Goal: Task Accomplishment & Management: Complete application form

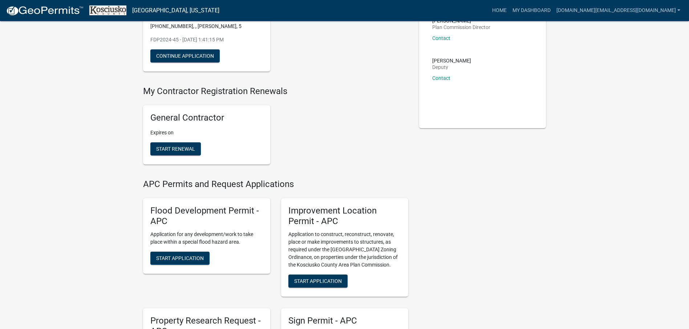
scroll to position [109, 0]
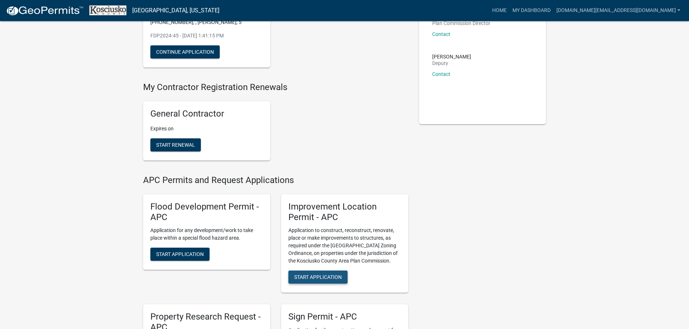
click at [317, 277] on span "Start Application" at bounding box center [318, 277] width 48 height 6
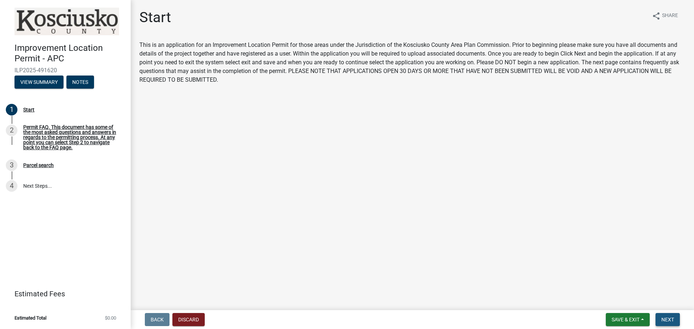
click at [671, 319] on span "Next" at bounding box center [667, 320] width 13 height 6
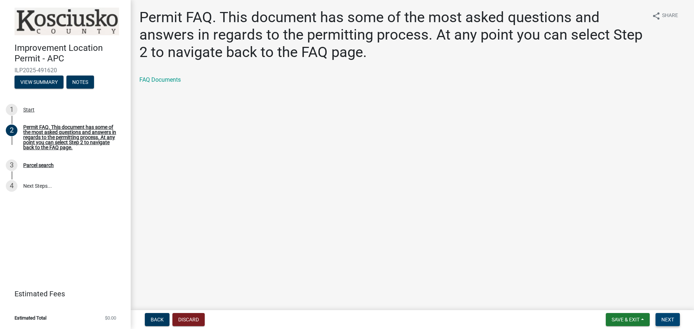
click at [671, 319] on span "Next" at bounding box center [667, 320] width 13 height 6
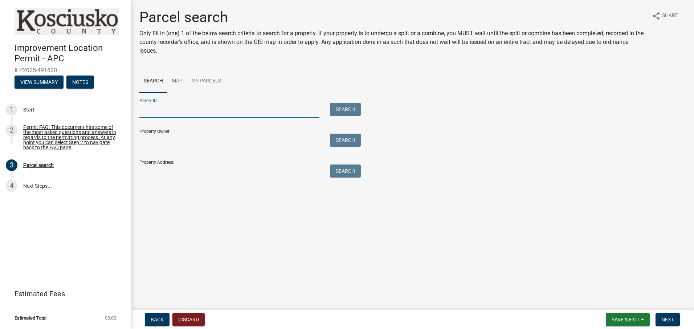
click at [157, 112] on input "Parcel ID:" at bounding box center [229, 110] width 180 height 15
type input "[PHONE_NUMBER]"
click at [350, 110] on button "Search" at bounding box center [345, 109] width 31 height 13
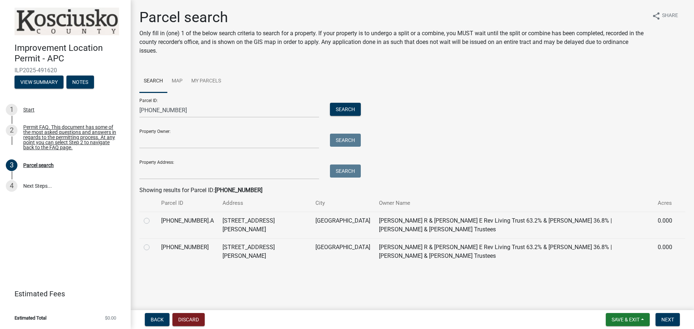
click at [152, 243] on label at bounding box center [152, 243] width 0 height 0
click at [152, 243] on input "radio" at bounding box center [154, 245] width 5 height 5
radio input "true"
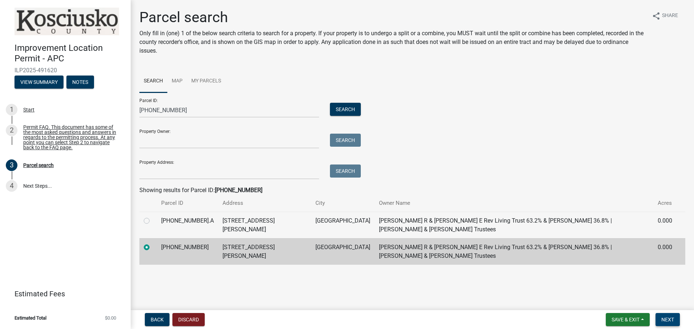
click at [668, 317] on span "Next" at bounding box center [667, 320] width 13 height 6
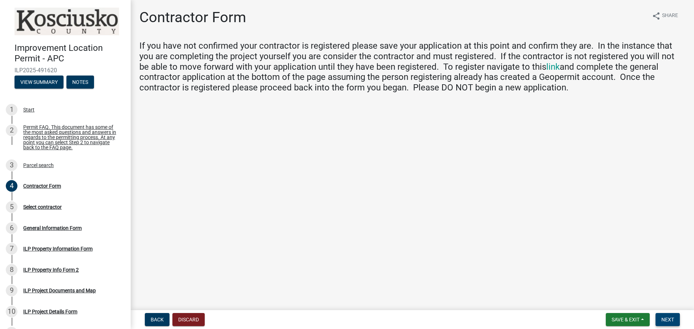
click at [663, 318] on span "Next" at bounding box center [667, 320] width 13 height 6
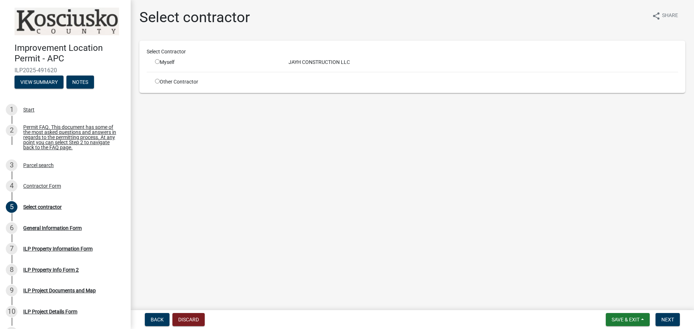
click at [157, 61] on input "radio" at bounding box center [157, 61] width 5 height 5
radio input "true"
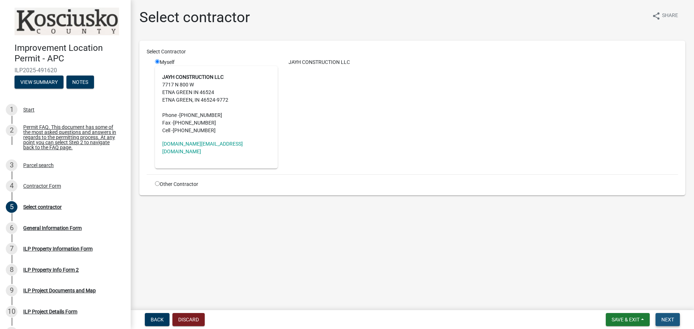
click at [665, 317] on span "Next" at bounding box center [667, 320] width 13 height 6
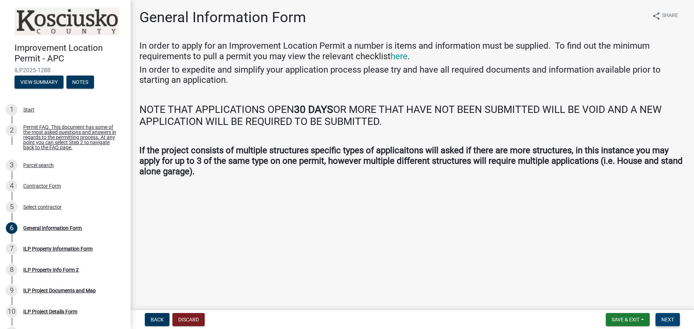
click at [666, 317] on span "Next" at bounding box center [667, 320] width 13 height 6
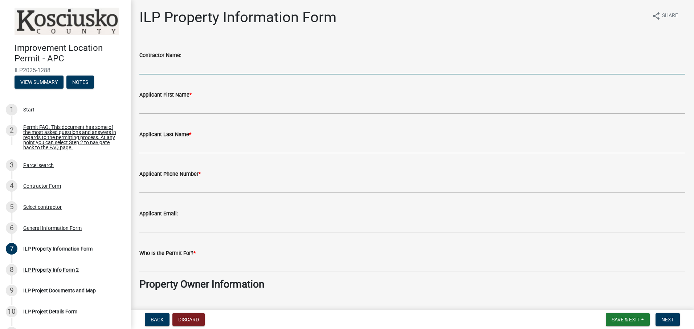
click at [176, 62] on input "Contractor Name:" at bounding box center [412, 67] width 546 height 15
type input "Jayh Construction"
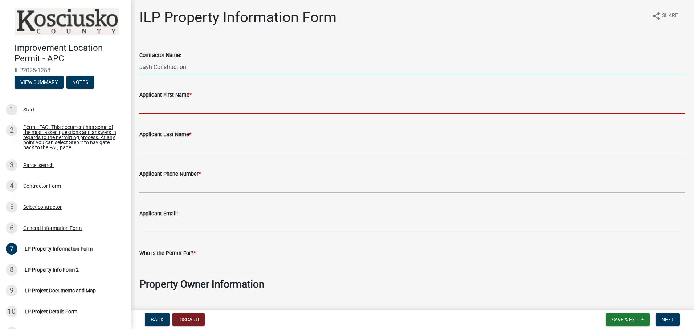
type input "[PERSON_NAME]"
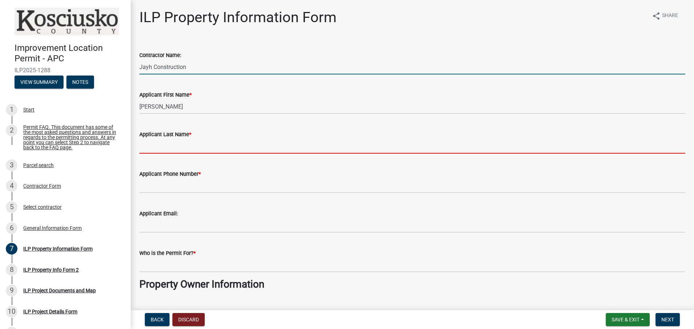
type input "[PERSON_NAME]"
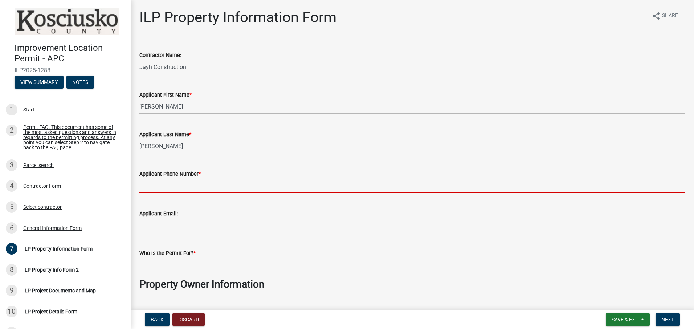
type input "5744537938"
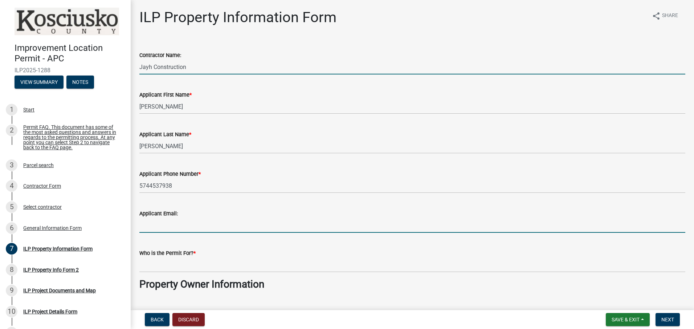
type input "[DOMAIN_NAME][EMAIL_ADDRESS][DOMAIN_NAME]"
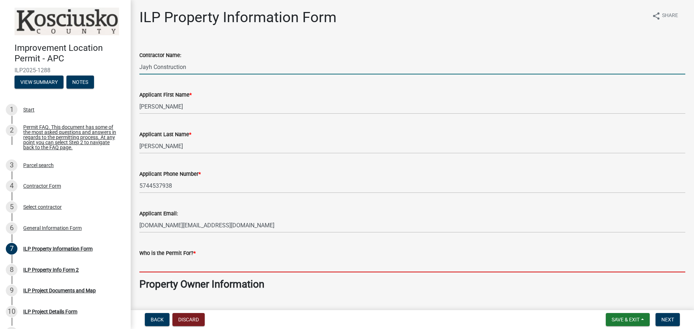
type input "[PERSON_NAME]"
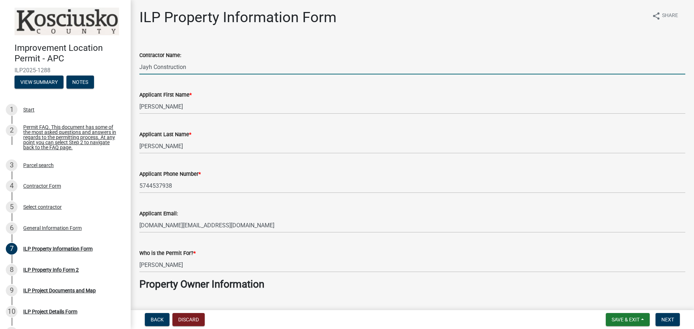
select select "ce5e5af6-c6c5-4687-8c03-18a23ec22597"
type input "na"
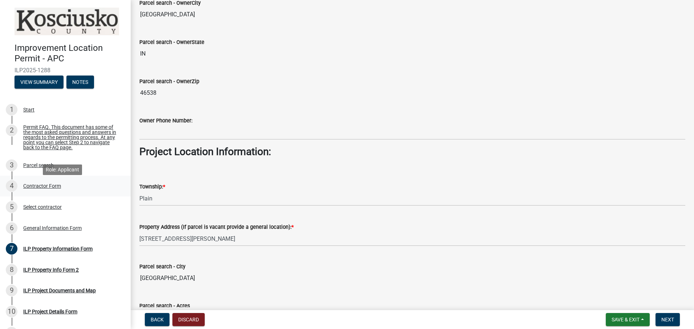
scroll to position [399, 0]
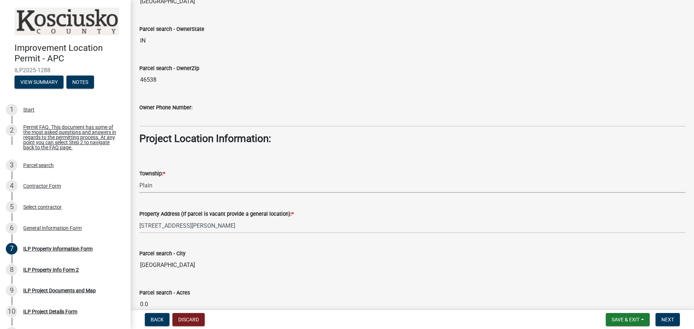
click at [156, 185] on select "Select Item... [PERSON_NAME] - Elkhart Co Clay Etna [GEOGRAPHIC_DATA][PERSON_NA…" at bounding box center [412, 185] width 546 height 15
click at [139, 178] on select "Select Item... [PERSON_NAME] - Elkhart Co Clay Etna [GEOGRAPHIC_DATA][PERSON_NA…" at bounding box center [412, 185] width 546 height 15
select select "8aeb2c27-db4f-4f65-83dd-c512a3678cb2"
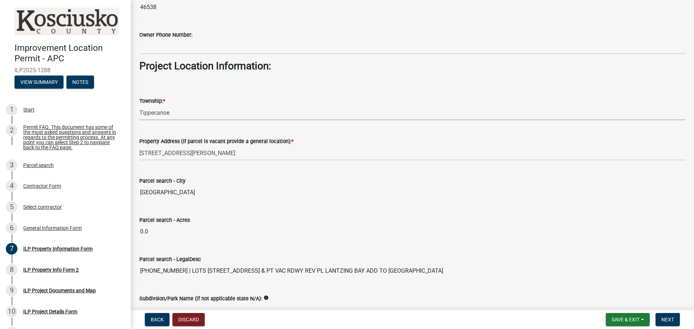
scroll to position [556, 0]
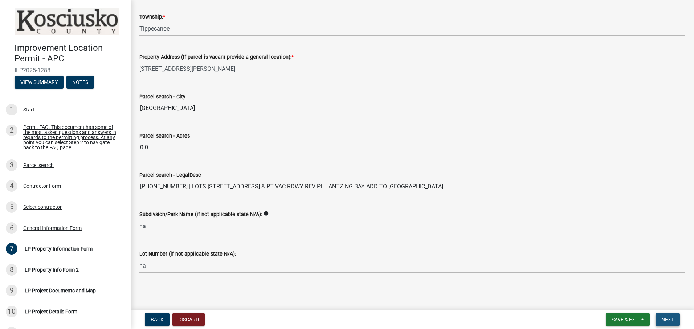
click at [666, 320] on span "Next" at bounding box center [667, 320] width 13 height 6
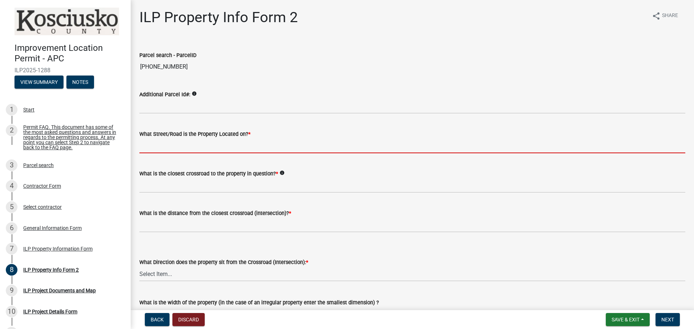
click at [198, 148] on input "What Street/Road is the Property Located on? *" at bounding box center [412, 145] width 546 height 15
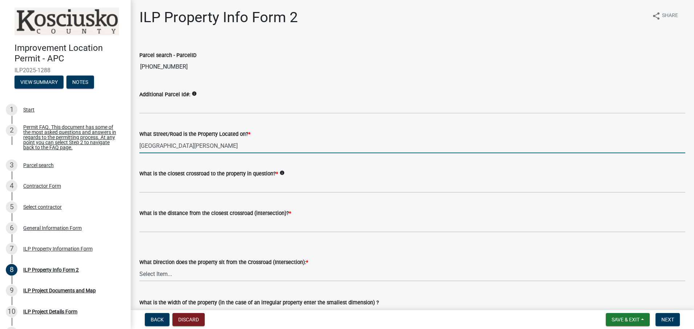
type input "[GEOGRAPHIC_DATA][PERSON_NAME]"
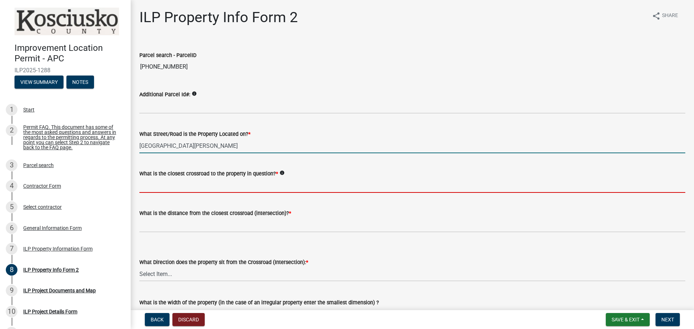
click at [197, 187] on input "What is the closest crossroad to the property in question? *" at bounding box center [412, 185] width 546 height 15
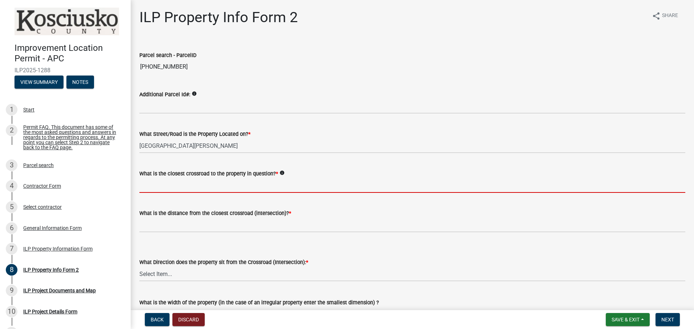
type input "[PERSON_NAME]"
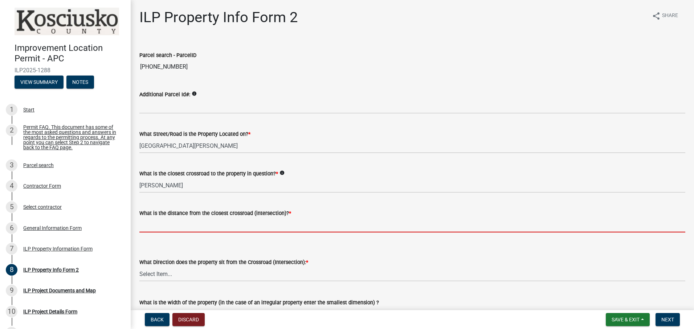
click at [235, 228] on input "text" at bounding box center [412, 224] width 546 height 15
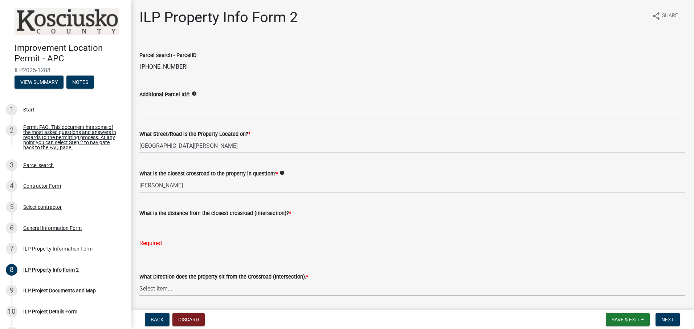
click at [389, 158] on wm-data-entity-input "What Street/Road is the Property Located on? * [GEOGRAPHIC_DATA][PERSON_NAME]" at bounding box center [412, 139] width 546 height 40
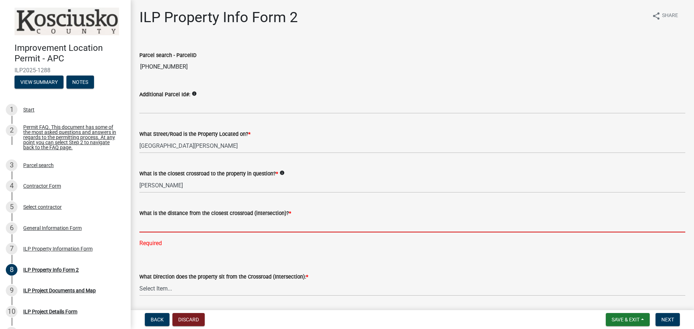
click at [229, 226] on input "text" at bounding box center [412, 224] width 546 height 15
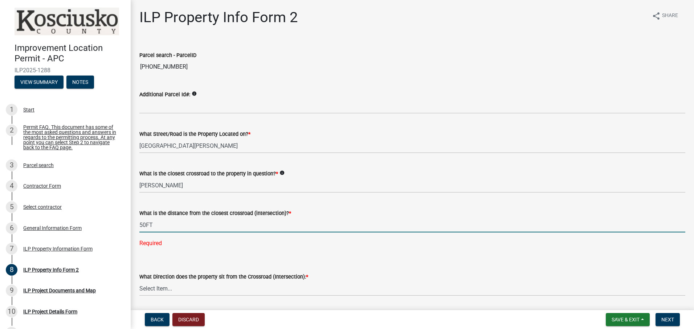
type input "50"
click at [177, 254] on div "What Direction does the property sit from the Crossroad (Intersection): * Selec…" at bounding box center [412, 274] width 546 height 42
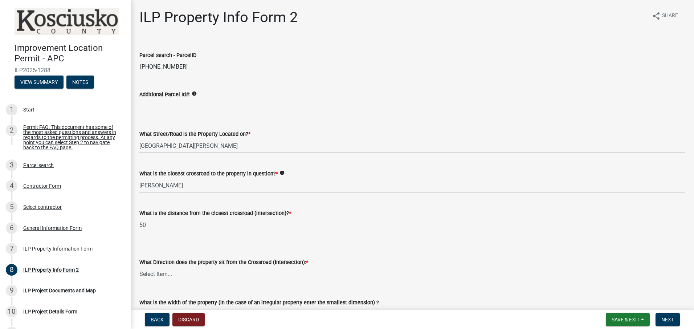
scroll to position [36, 0]
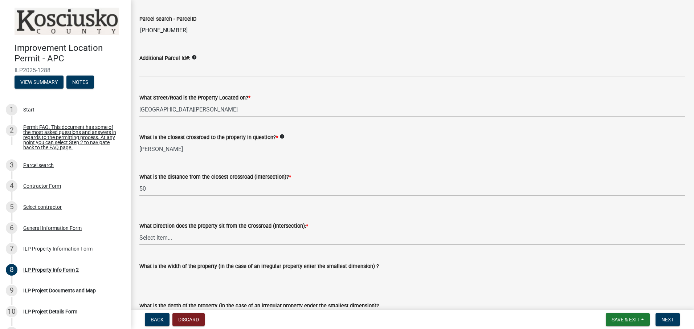
click at [163, 239] on select "Select Item... N NE NW S SE SW E W" at bounding box center [412, 237] width 546 height 15
click at [139, 230] on select "Select Item... N NE NW S SE SW E W" at bounding box center [412, 237] width 546 height 15
select select "d5ef8917-5513-464f-93cd-11bc9adf3566"
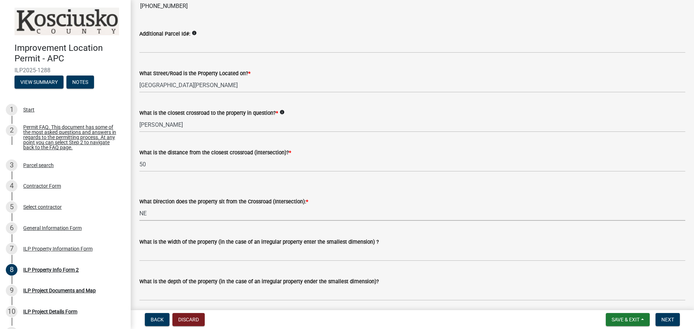
scroll to position [109, 0]
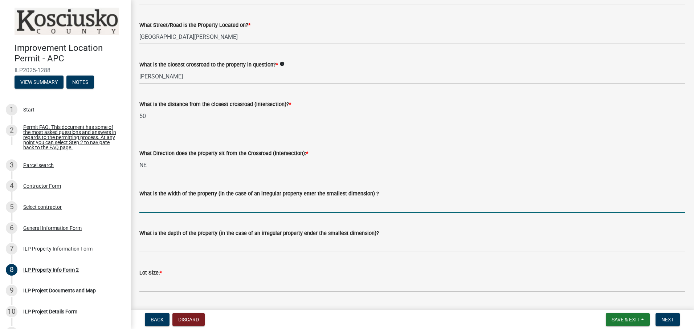
click at [277, 207] on input "What is the width of the property (in the case of an irregular property enter t…" at bounding box center [412, 205] width 546 height 15
click at [340, 271] on div "Lot Size: *" at bounding box center [412, 272] width 546 height 9
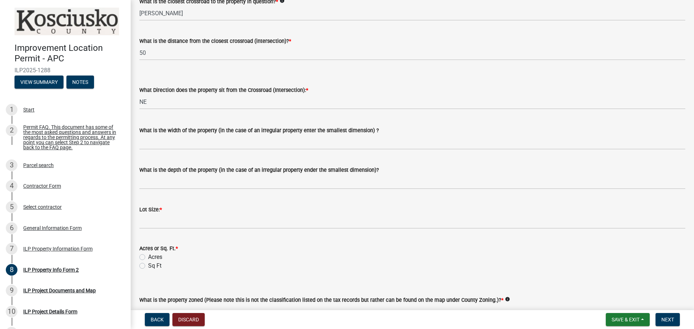
scroll to position [181, 0]
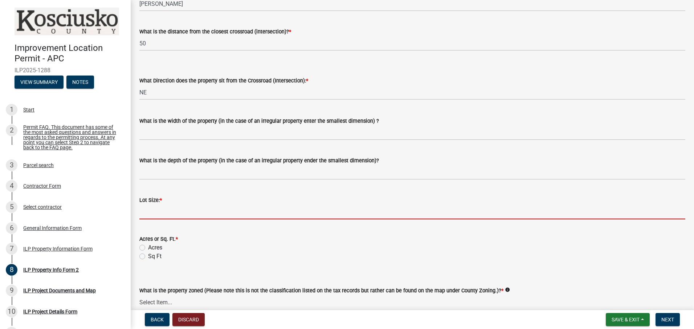
click at [168, 213] on input "text" at bounding box center [412, 211] width 546 height 15
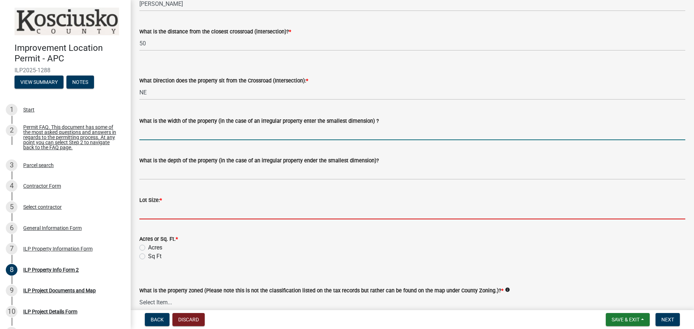
click at [223, 139] on input "What is the width of the property (in the case of an irregular property enter t…" at bounding box center [412, 132] width 546 height 15
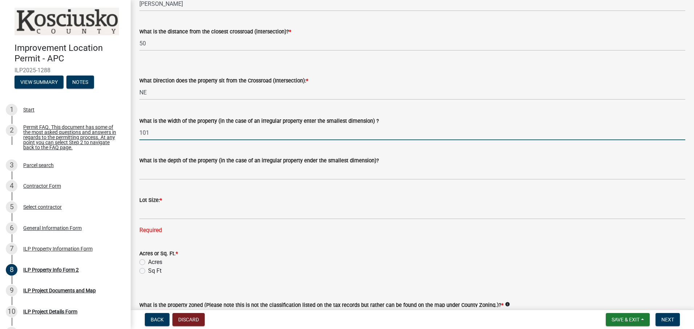
type input "101"
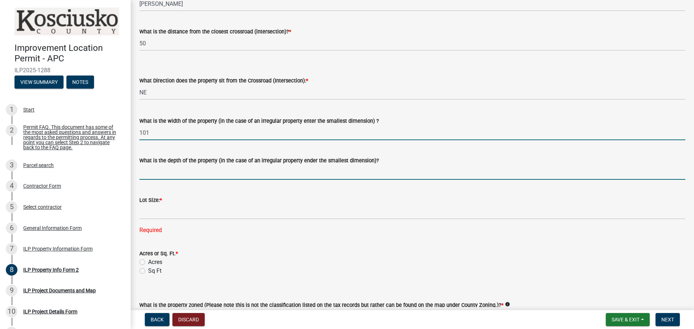
click at [199, 176] on input "What is the depth of the property (in the case of an irregular property ender t…" at bounding box center [412, 172] width 546 height 15
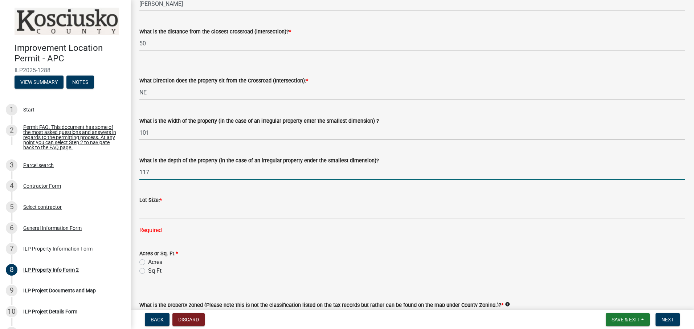
type input "117"
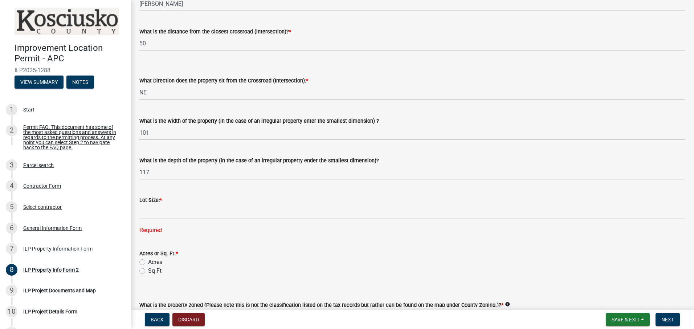
click at [148, 261] on label "Acres" at bounding box center [155, 262] width 14 height 9
click at [148, 261] on input "Acres" at bounding box center [150, 260] width 5 height 5
radio input "true"
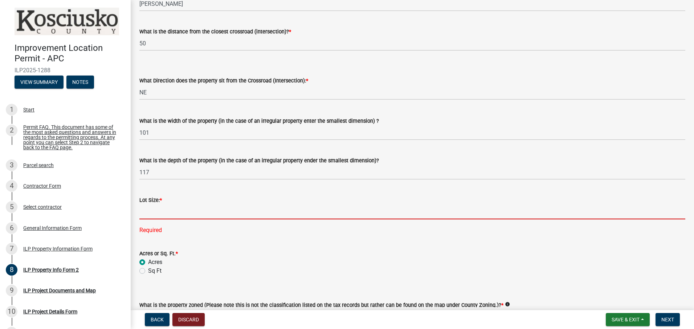
click at [183, 213] on input "text" at bounding box center [412, 211] width 546 height 15
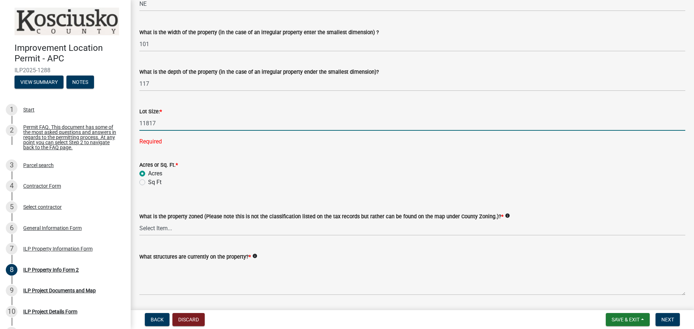
scroll to position [290, 0]
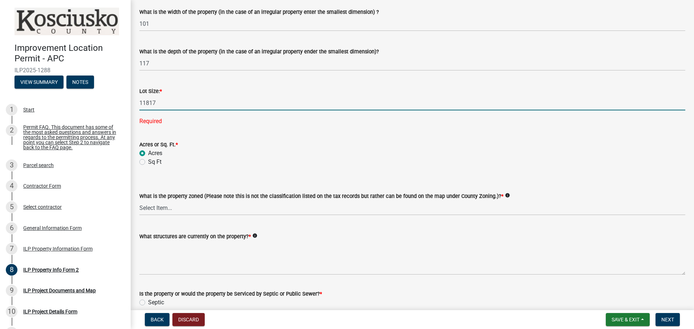
type input "11817"
click at [203, 209] on wm-data-entity-input-list "Parcel search - ParcelID [PHONE_NUMBER] Additional Parcel Id#: info What Street…" at bounding box center [412, 36] width 546 height 572
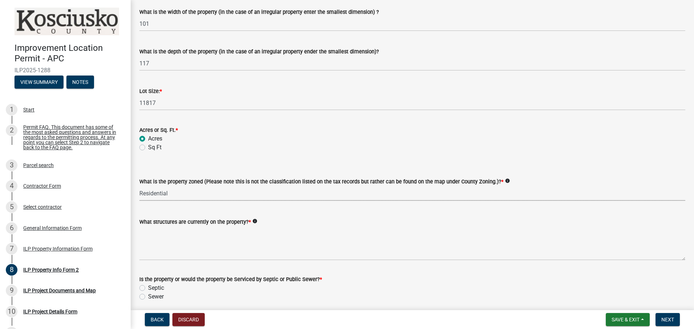
click at [139, 186] on select "Select Item... Agricultural Agricultural 2 Commercial Environmental Industrial …" at bounding box center [412, 193] width 546 height 15
select select "1146270b-2111-4e23-bf7f-74ce85cf7041"
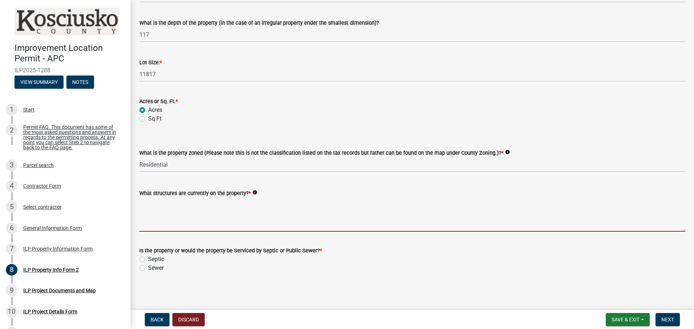
click at [168, 230] on textarea "What structures are currently on the property? *" at bounding box center [412, 214] width 546 height 34
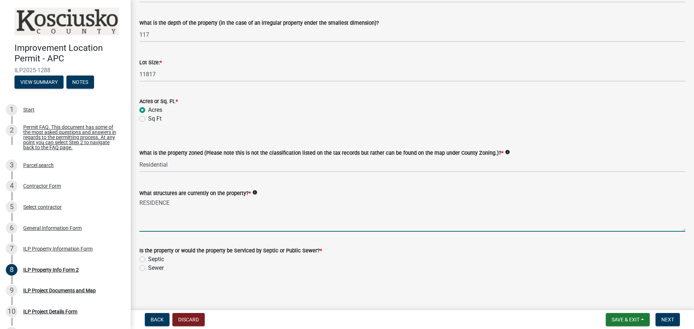
click at [222, 228] on textarea "RESIDENCE" at bounding box center [412, 214] width 546 height 34
click at [170, 204] on textarea "RESIDENCE" at bounding box center [412, 214] width 546 height 34
type textarea "RESIDENCE"
click at [148, 269] on label "Sewer" at bounding box center [156, 268] width 16 height 9
click at [148, 268] on input "Sewer" at bounding box center [150, 266] width 5 height 5
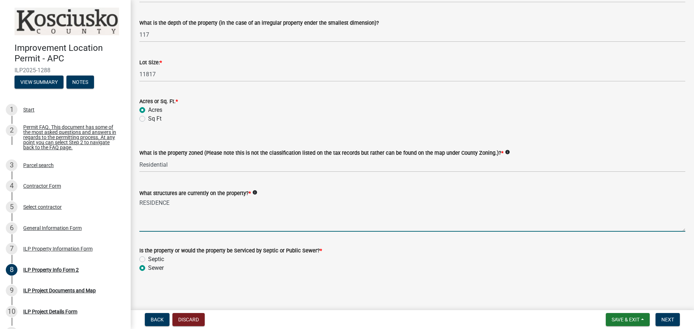
radio input "true"
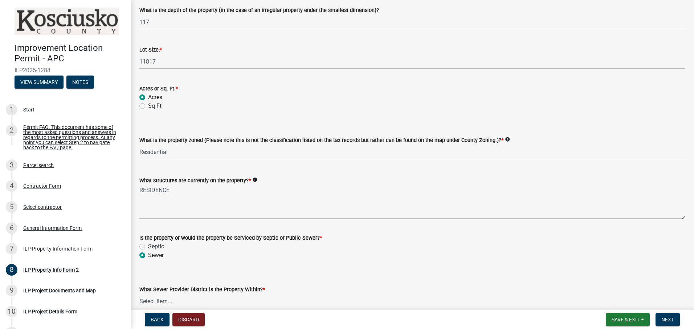
scroll to position [368, 0]
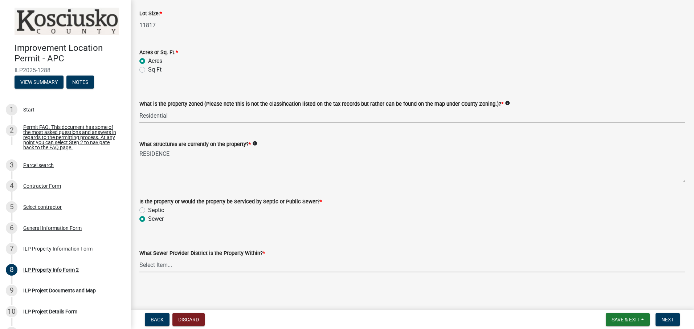
click at [196, 267] on select "Select Item... City of [GEOGRAPHIC_DATA] City of [GEOGRAPHIC_DATA] Regional [GE…" at bounding box center [412, 264] width 546 height 15
click at [139, 257] on select "Select Item... City of [GEOGRAPHIC_DATA] City of [GEOGRAPHIC_DATA] Regional [GE…" at bounding box center [412, 264] width 546 height 15
select select "bca33081-c203-429f-8aa6-9a77af39f5b5"
click at [666, 318] on span "Next" at bounding box center [667, 320] width 13 height 6
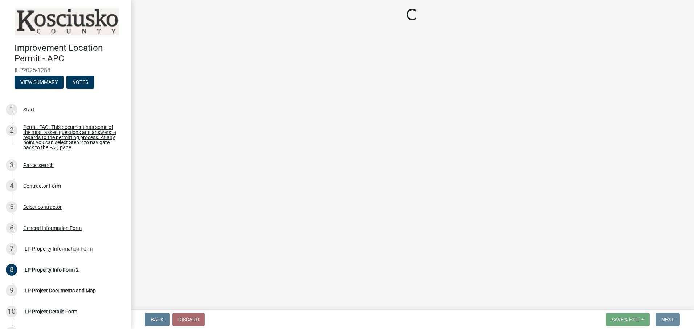
scroll to position [0, 0]
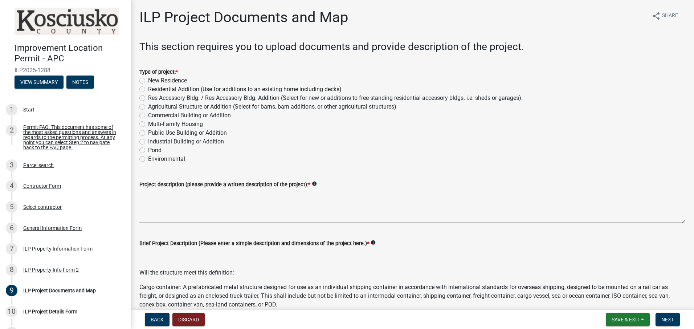
click at [148, 88] on label "Residential Addition (Use for additions to an existing home including decks)" at bounding box center [244, 89] width 193 height 9
click at [148, 88] on input "Residential Addition (Use for additions to an existing home including decks)" at bounding box center [150, 87] width 5 height 5
radio input "true"
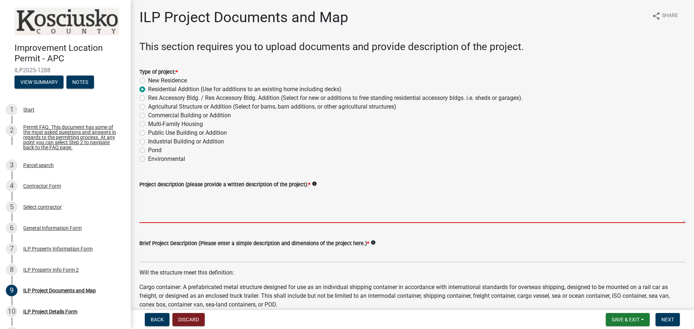
click at [170, 203] on textarea "Project description (please provide a written description of the project): *" at bounding box center [412, 206] width 546 height 34
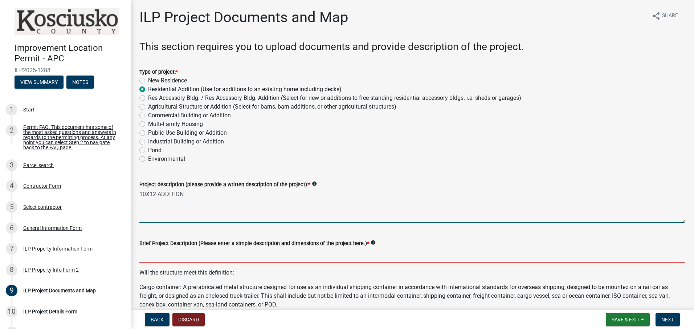
click at [194, 258] on input "Brief Project Description (Please enter a simple description and dimensions of …" at bounding box center [412, 255] width 546 height 15
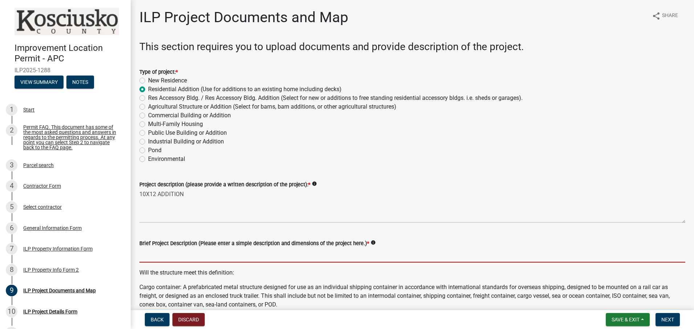
click at [155, 252] on input "Brief Project Description (Please enter a simple description and dimensions of …" at bounding box center [412, 255] width 546 height 15
click at [357, 256] on input "Brief Project Description (Please enter a simple description and dimensions of …" at bounding box center [412, 255] width 546 height 15
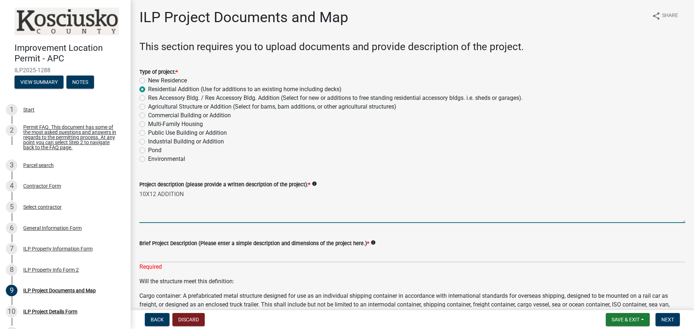
click at [420, 212] on textarea "10X12 ADDITION" at bounding box center [412, 206] width 546 height 34
drag, startPoint x: 258, startPoint y: 193, endPoint x: 184, endPoint y: 192, distance: 74.4
click at [184, 192] on textarea "10X12 ADDITIONSINGLE STORY ADDITION" at bounding box center [412, 206] width 546 height 34
type textarea "10X12 ADDITION"
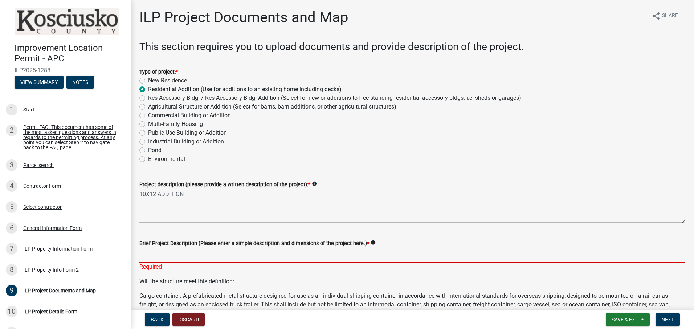
click at [154, 254] on input "Brief Project Description (Please enter a simple description and dimensions of …" at bounding box center [412, 255] width 546 height 15
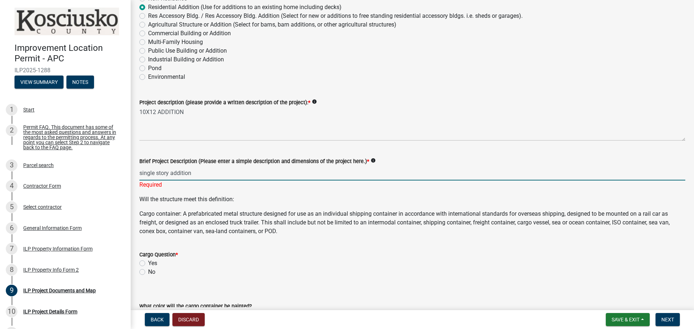
scroll to position [109, 0]
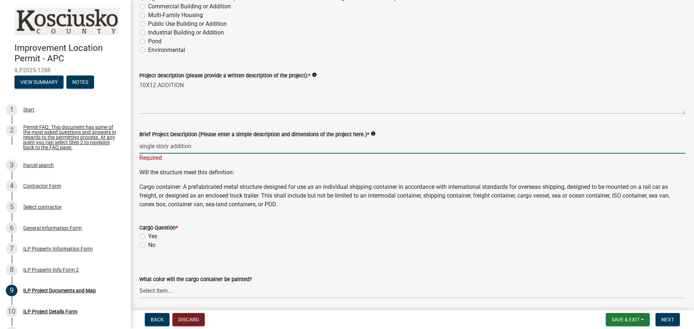
type input "single story addition"
click at [148, 243] on label "No" at bounding box center [151, 245] width 7 height 9
click at [148, 243] on input "No" at bounding box center [150, 243] width 5 height 5
radio input "true"
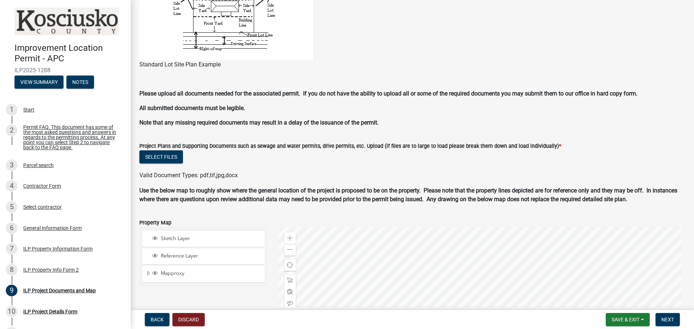
scroll to position [568, 0]
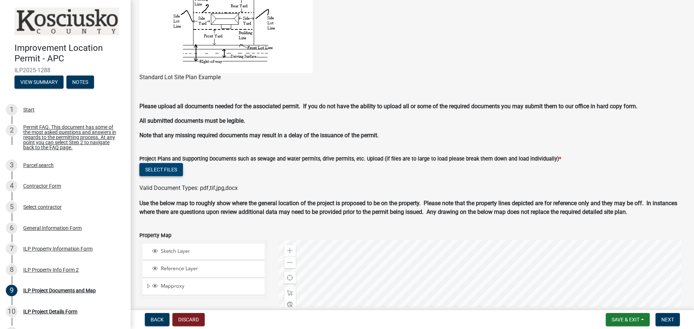
click at [171, 170] on button "Select files" at bounding box center [161, 169] width 44 height 13
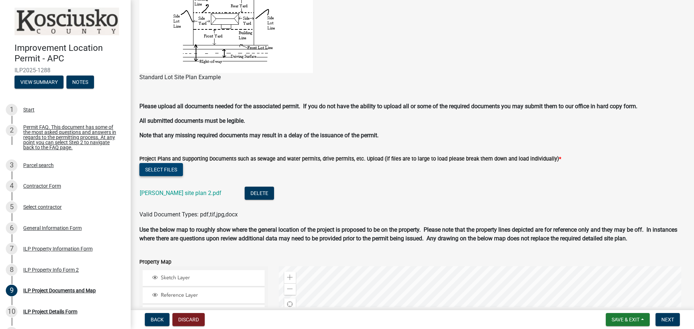
click at [161, 170] on button "Select files" at bounding box center [161, 169] width 44 height 13
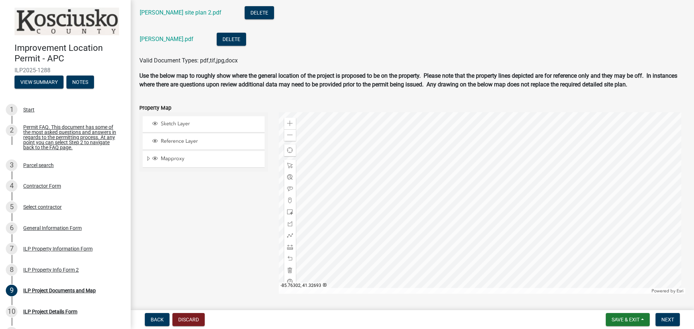
scroll to position [750, 0]
drag, startPoint x: 289, startPoint y: 232, endPoint x: 291, endPoint y: 229, distance: 3.9
click at [289, 232] on span at bounding box center [290, 234] width 6 height 6
click at [491, 229] on div at bounding box center [482, 201] width 407 height 181
click at [496, 229] on div at bounding box center [482, 201] width 407 height 181
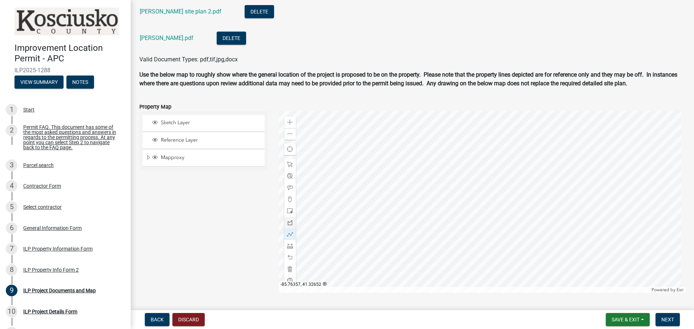
click at [496, 229] on div at bounding box center [482, 201] width 407 height 181
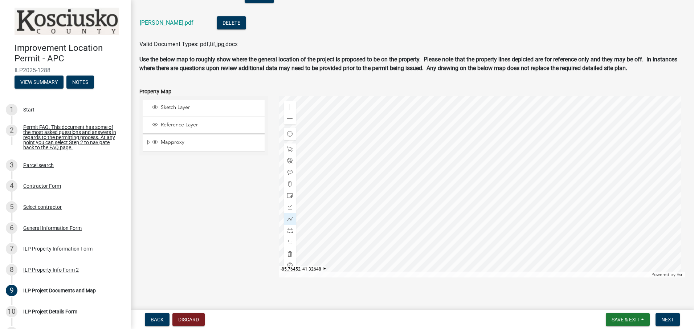
scroll to position [770, 0]
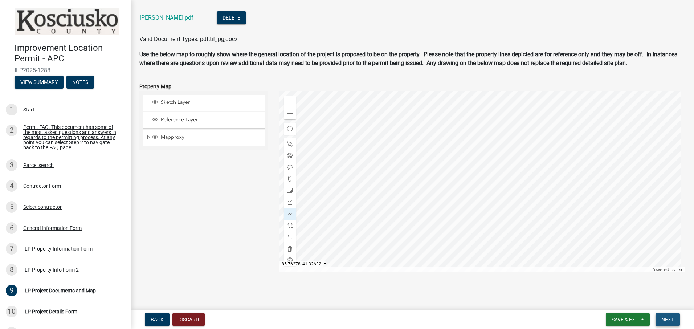
click at [671, 319] on span "Next" at bounding box center [667, 320] width 13 height 6
click at [668, 318] on span "Next" at bounding box center [667, 320] width 13 height 6
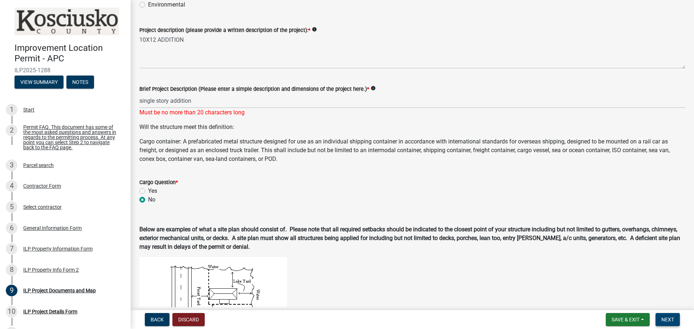
scroll to position [153, 0]
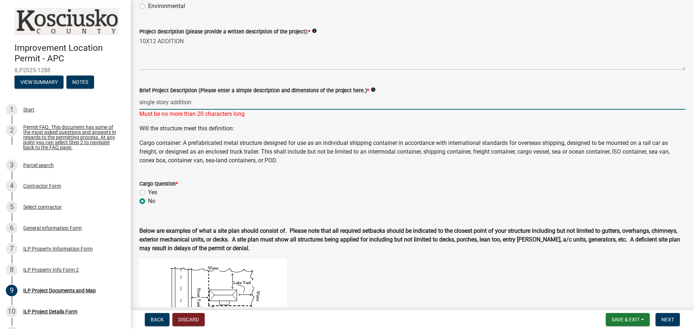
drag, startPoint x: 194, startPoint y: 102, endPoint x: 170, endPoint y: 103, distance: 24.0
click at [170, 103] on input "single story addition" at bounding box center [412, 102] width 546 height 15
type input "single story add"
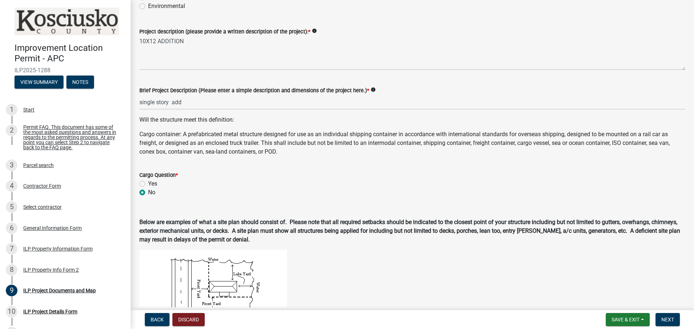
click at [671, 318] on span "Next" at bounding box center [667, 320] width 13 height 6
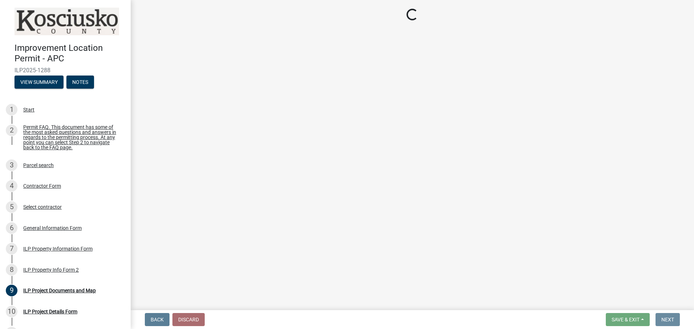
scroll to position [0, 0]
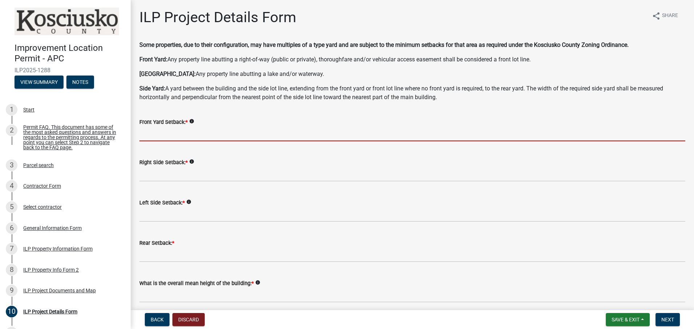
click at [217, 135] on input "text" at bounding box center [412, 133] width 546 height 15
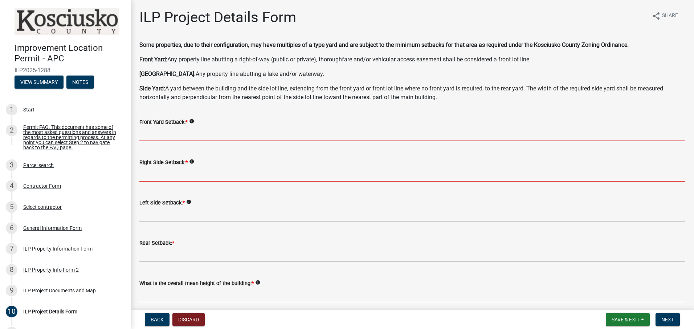
click at [323, 175] on form "Right Side Setback: * info" at bounding box center [412, 170] width 546 height 24
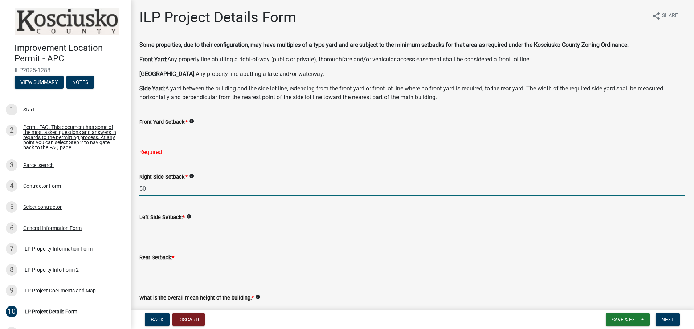
type input "50.0"
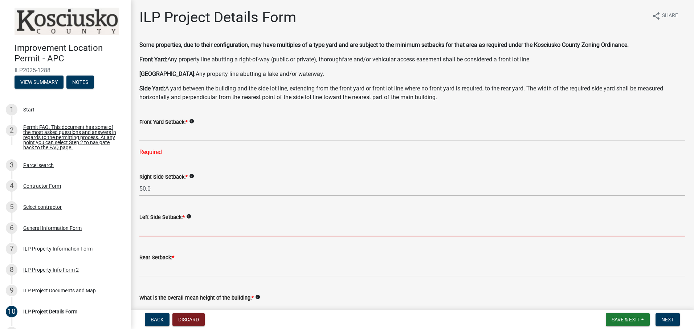
click at [172, 232] on input "text" at bounding box center [412, 228] width 546 height 15
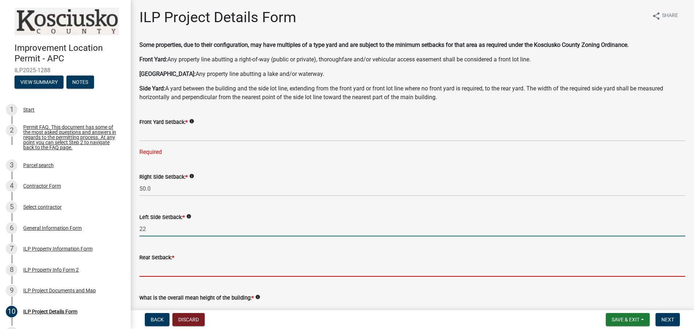
type input "22.0"
click at [174, 272] on input "text" at bounding box center [412, 269] width 546 height 15
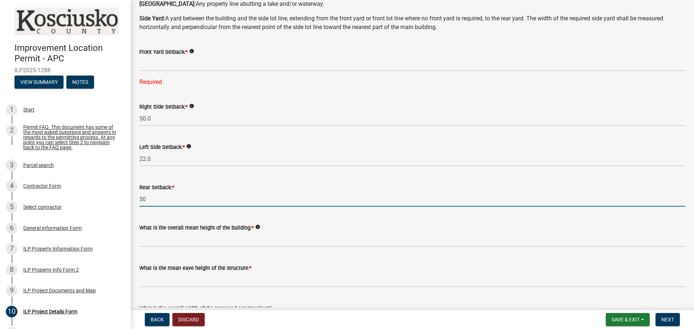
scroll to position [73, 0]
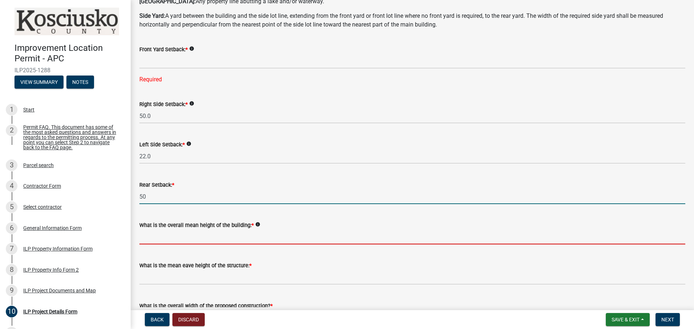
type input "50.0"
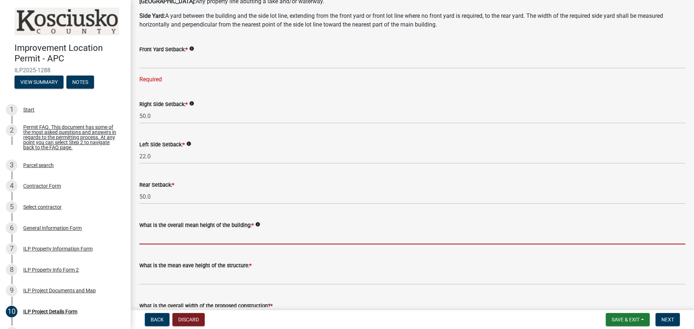
click at [200, 238] on input "text" at bounding box center [412, 236] width 546 height 15
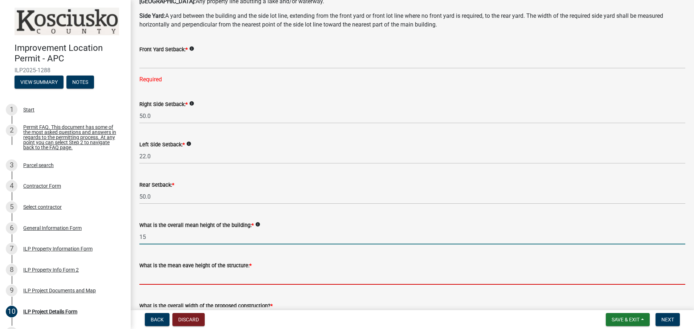
type input "15.0"
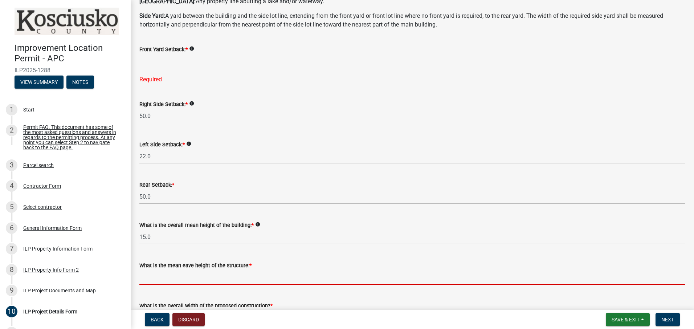
click at [204, 280] on input "text" at bounding box center [412, 277] width 546 height 15
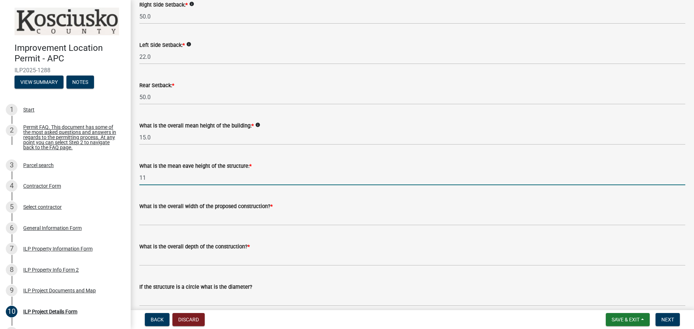
scroll to position [181, 0]
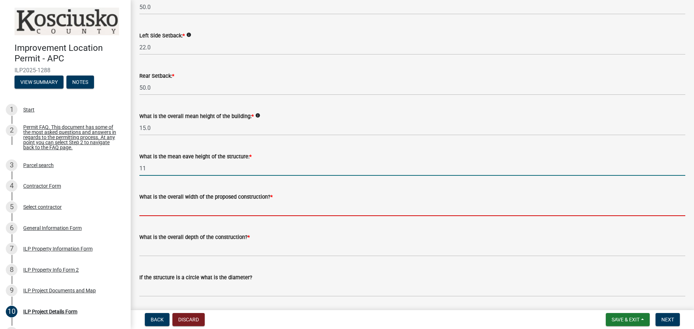
type input "11.0"
click at [259, 212] on input "text" at bounding box center [412, 208] width 546 height 15
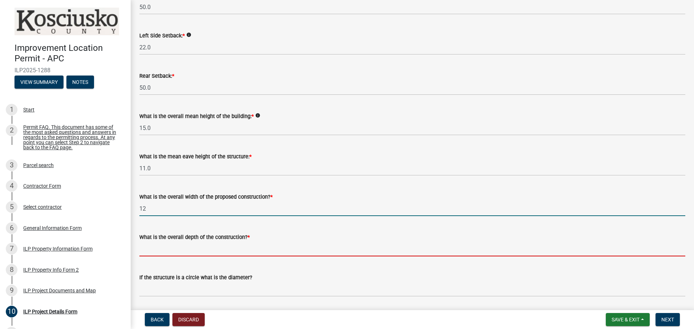
type input "12.00"
click at [232, 252] on input "text" at bounding box center [412, 248] width 546 height 15
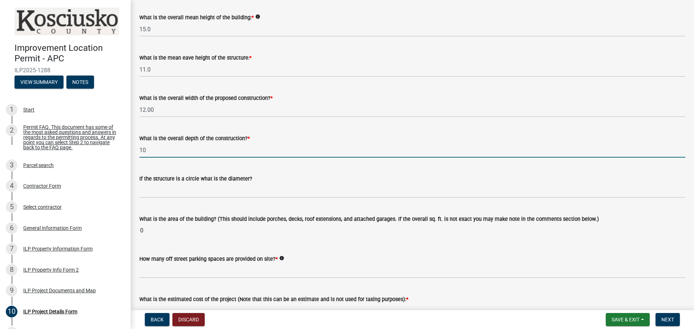
scroll to position [290, 0]
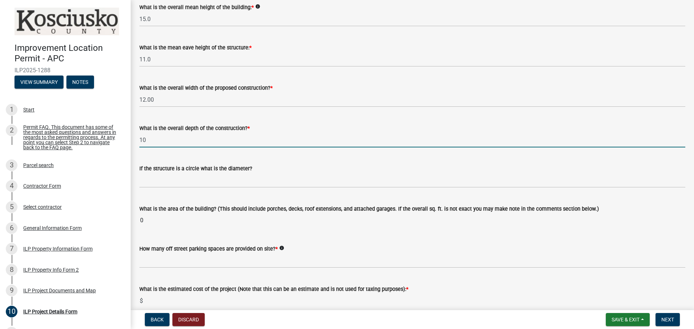
click at [215, 145] on input "10" at bounding box center [412, 139] width 546 height 15
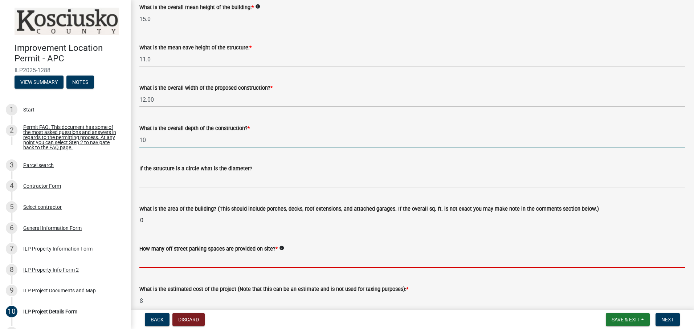
type input "10.00"
click at [216, 262] on wm-data-entity-input-list "Some properties, due to their configuration, may have multiples of a type yard …" at bounding box center [412, 135] width 546 height 770
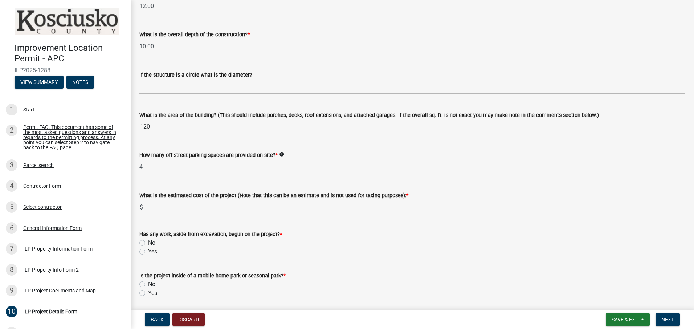
scroll to position [399, 0]
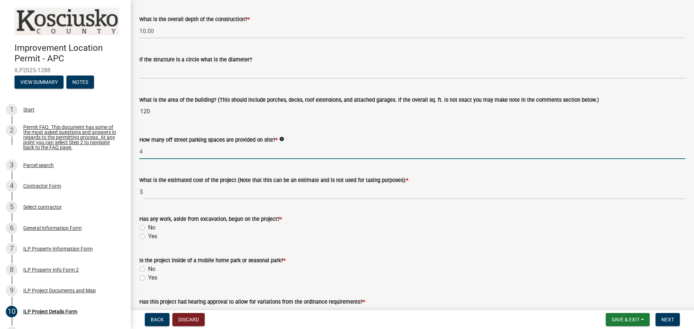
type input "4"
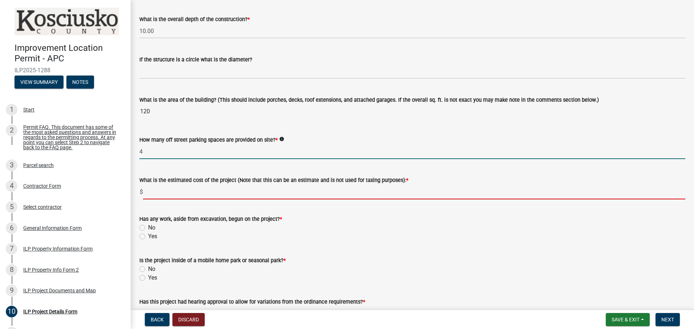
click at [235, 196] on input "text" at bounding box center [414, 191] width 542 height 15
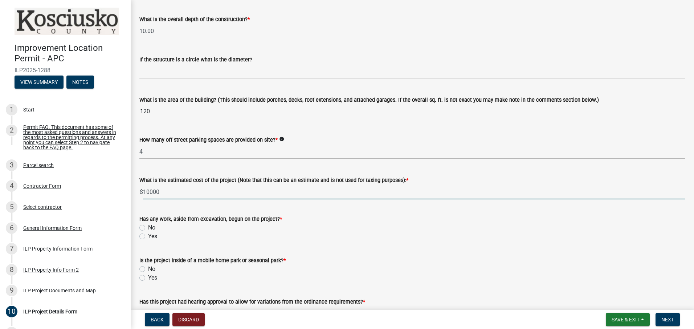
type input "10000"
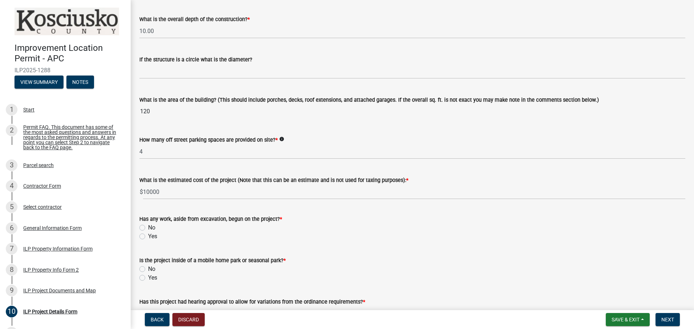
click at [148, 227] on label "No" at bounding box center [151, 227] width 7 height 9
click at [148, 227] on input "No" at bounding box center [150, 225] width 5 height 5
radio input "true"
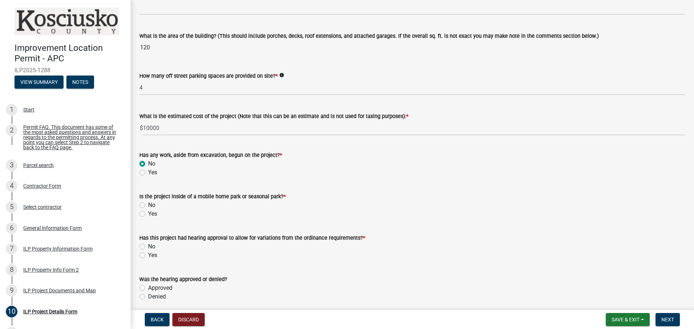
scroll to position [472, 0]
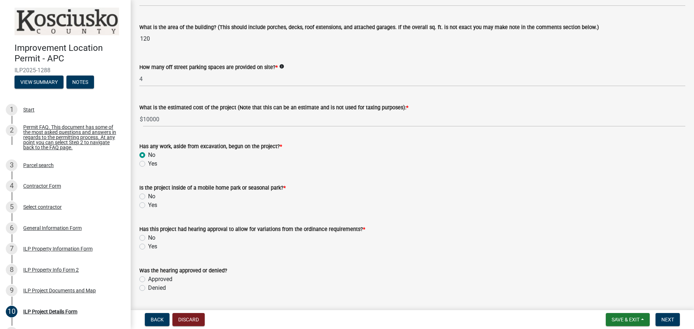
click at [148, 197] on label "No" at bounding box center [151, 196] width 7 height 9
click at [148, 197] on input "No" at bounding box center [150, 194] width 5 height 5
radio input "true"
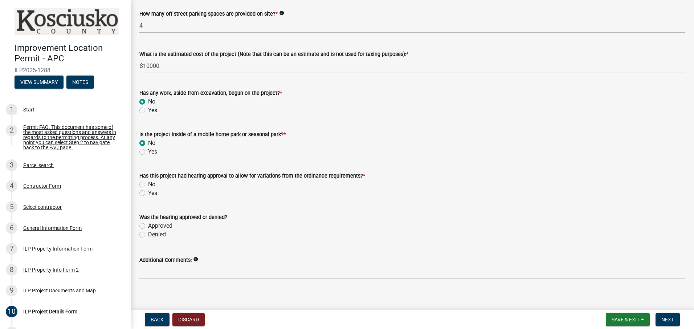
scroll to position [531, 0]
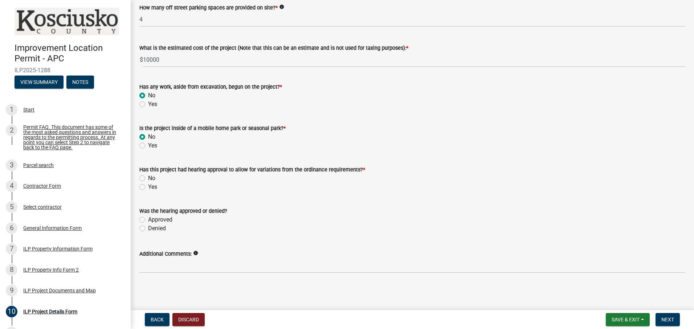
click at [148, 186] on label "Yes" at bounding box center [152, 187] width 9 height 9
click at [148, 186] on input "Yes" at bounding box center [150, 185] width 5 height 5
radio input "true"
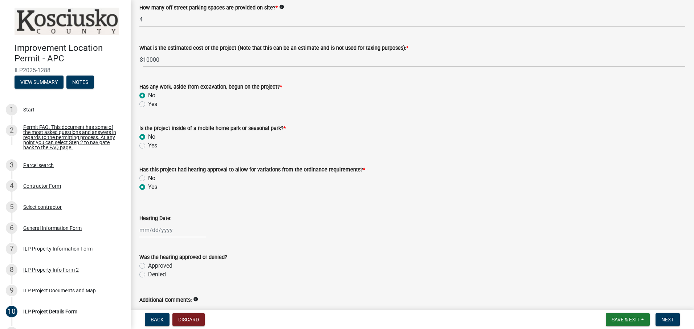
click at [148, 265] on label "Approved" at bounding box center [160, 265] width 24 height 9
click at [148, 265] on input "Approved" at bounding box center [150, 263] width 5 height 5
radio input "true"
click at [195, 232] on div at bounding box center [172, 230] width 66 height 15
select select "10"
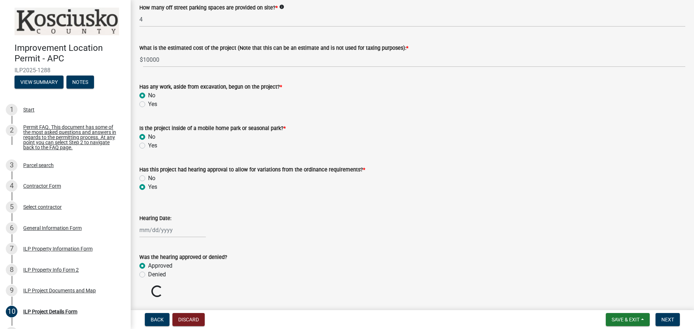
select select "2025"
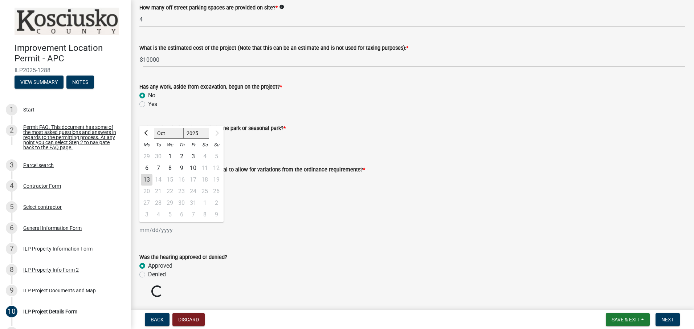
click at [440, 240] on wm-data-entity-input "Hearing Date: [PERSON_NAME] Apr May Jun [DATE] Aug Sep [DATE] 1526 1527 1528 15…" at bounding box center [412, 224] width 546 height 40
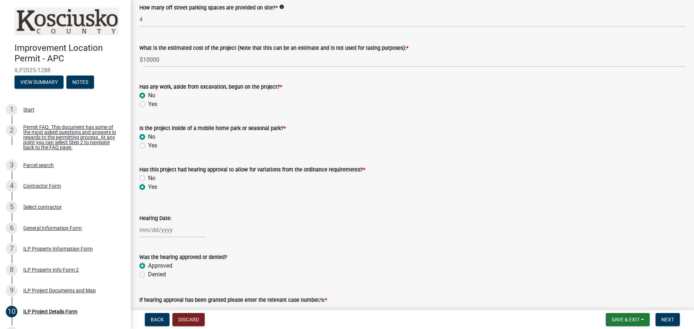
click at [189, 234] on div at bounding box center [172, 230] width 66 height 15
select select "10"
select select "2025"
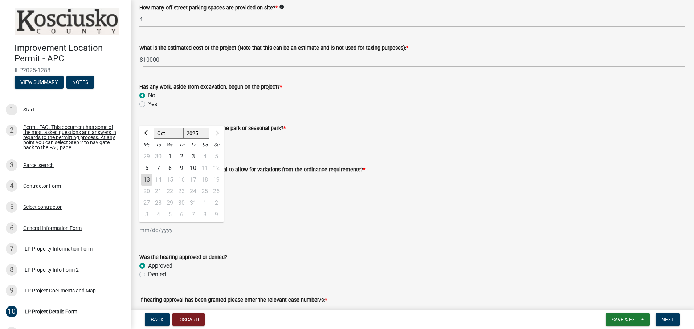
click at [146, 178] on div "13" at bounding box center [147, 180] width 12 height 12
type input "[DATE]"
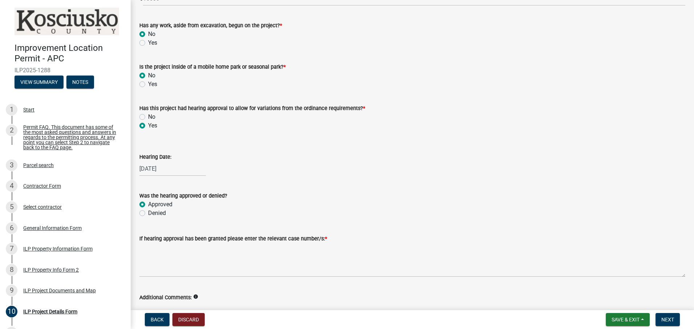
scroll to position [604, 0]
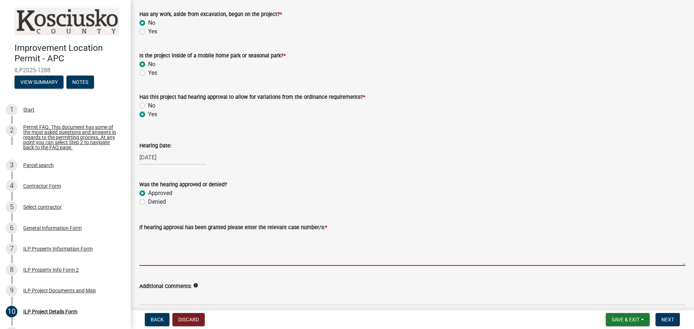
click at [175, 258] on textarea "If hearing approval has been granted please enter the relevant case number/s: *" at bounding box center [412, 249] width 546 height 34
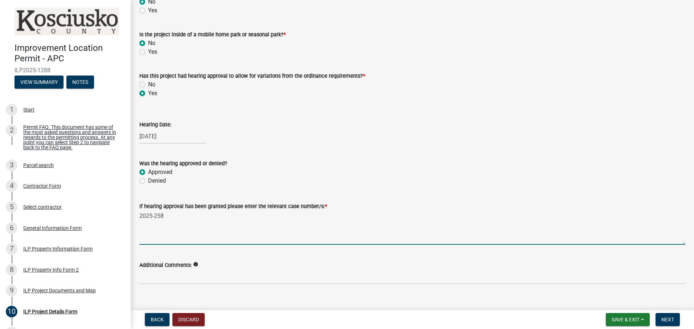
scroll to position [636, 0]
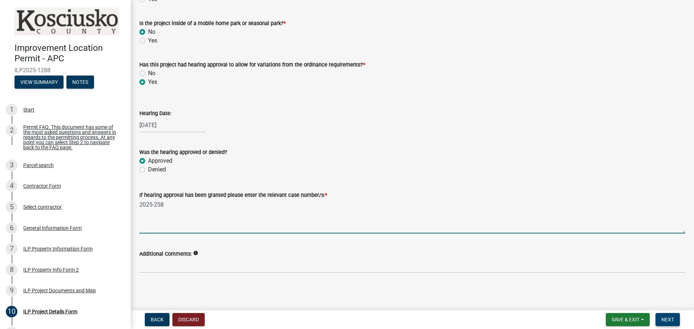
type textarea "2025-258"
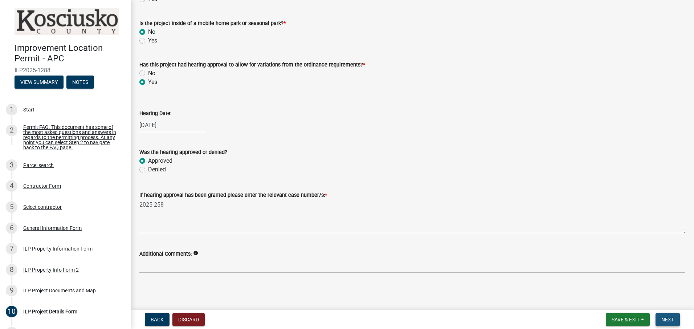
click at [668, 319] on span "Next" at bounding box center [667, 320] width 13 height 6
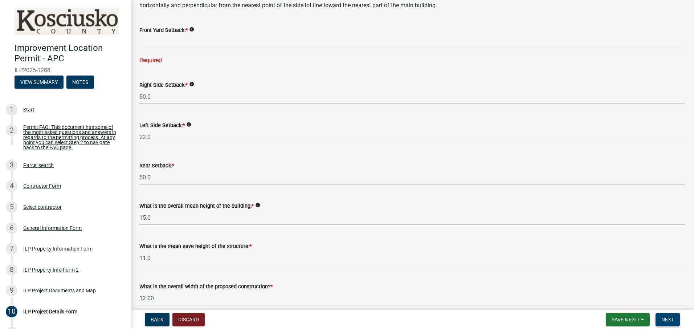
scroll to position [56, 0]
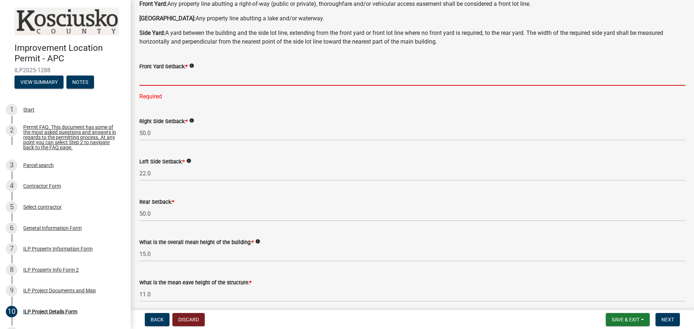
click at [165, 80] on input "text" at bounding box center [412, 78] width 546 height 15
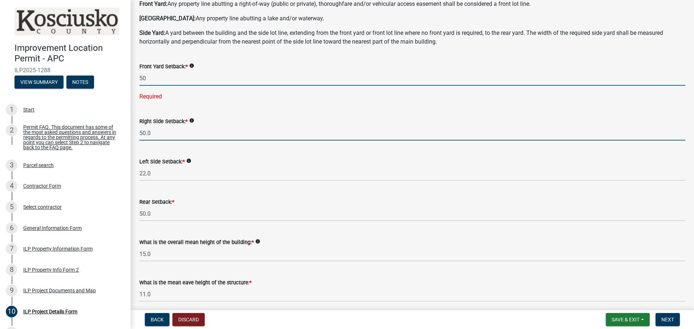
type input "50.0"
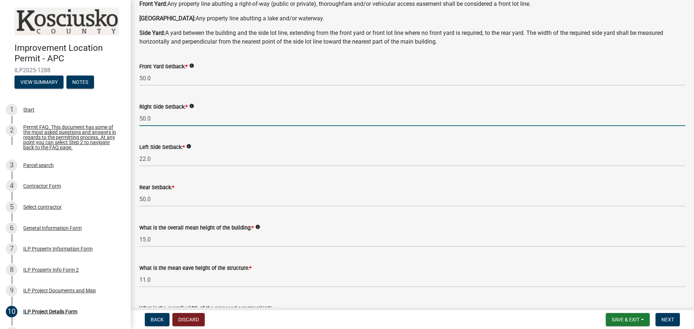
drag, startPoint x: 153, startPoint y: 117, endPoint x: 138, endPoint y: 117, distance: 15.6
click at [138, 117] on div "Right Side Setback: * info 50.0" at bounding box center [412, 109] width 557 height 34
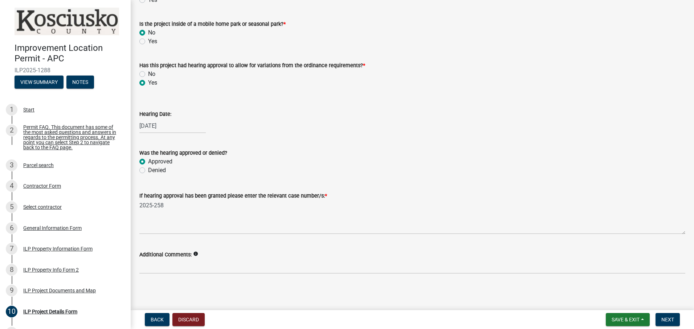
scroll to position [622, 0]
type input "40.0"
click at [666, 319] on span "Next" at bounding box center [667, 320] width 13 height 6
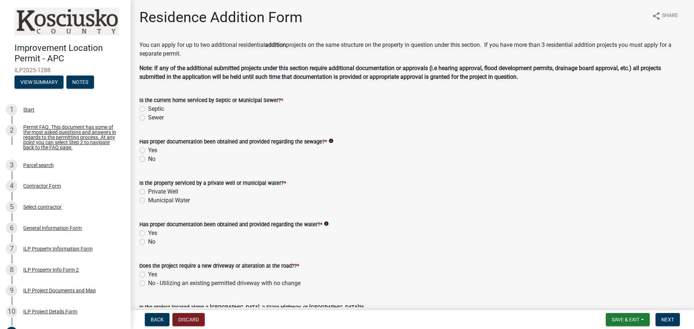
click at [148, 115] on label "Sewer" at bounding box center [156, 117] width 16 height 9
click at [148, 115] on input "Sewer" at bounding box center [150, 115] width 5 height 5
radio input "true"
click at [148, 149] on label "Yes" at bounding box center [152, 150] width 9 height 9
click at [148, 149] on input "Yes" at bounding box center [150, 148] width 5 height 5
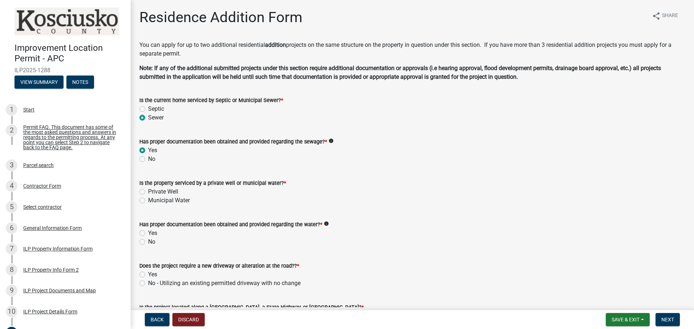
radio input "true"
click at [148, 191] on label "Private Well" at bounding box center [163, 191] width 30 height 9
click at [148, 191] on input "Private Well" at bounding box center [150, 189] width 5 height 5
radio input "true"
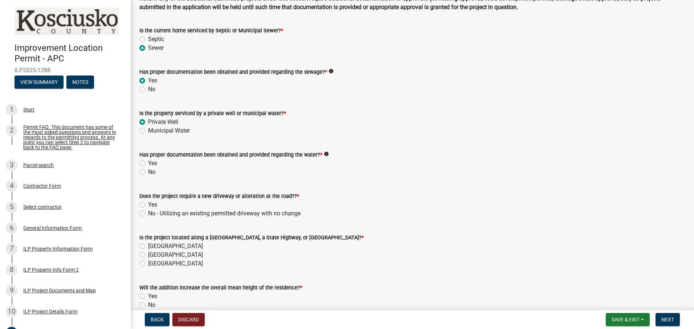
scroll to position [73, 0]
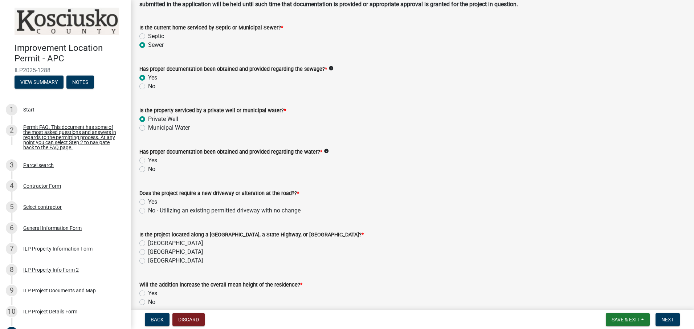
click at [148, 161] on label "Yes" at bounding box center [152, 160] width 9 height 9
click at [148, 161] on input "Yes" at bounding box center [150, 158] width 5 height 5
radio input "true"
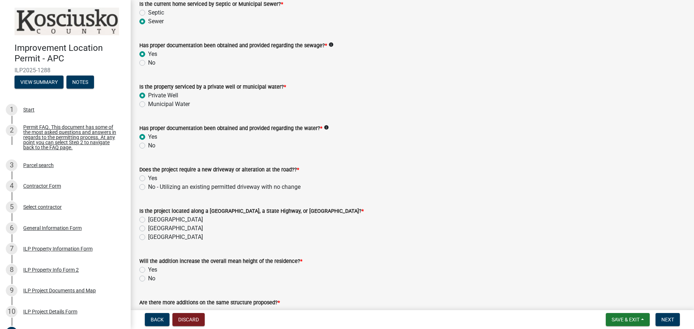
scroll to position [109, 0]
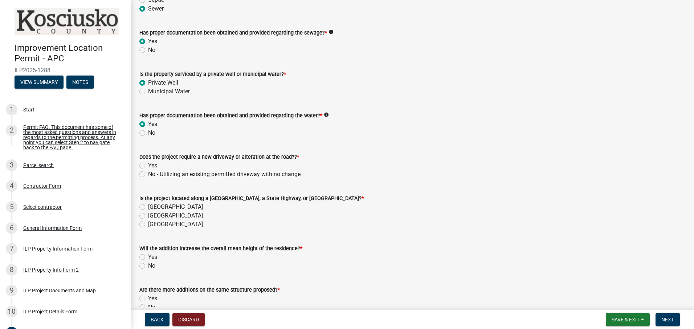
click at [148, 174] on label "No - Utilizing an existing permitted driveway with no change" at bounding box center [224, 174] width 152 height 9
click at [148, 174] on input "No - Utilizing an existing permitted driveway with no change" at bounding box center [150, 172] width 5 height 5
radio input "true"
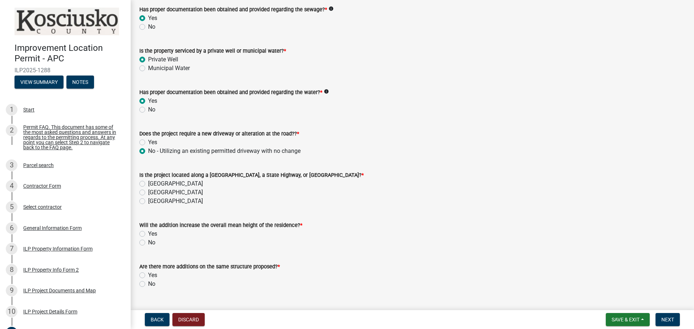
scroll to position [148, 0]
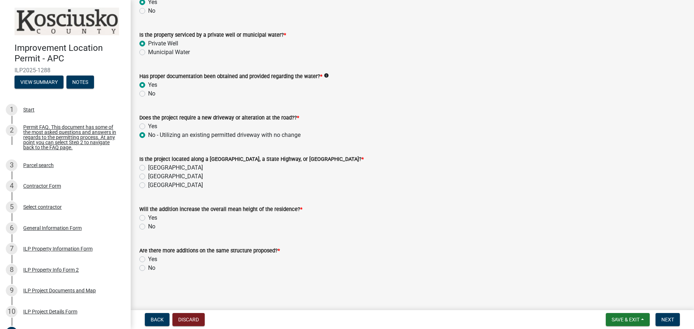
click at [148, 167] on label "[GEOGRAPHIC_DATA]" at bounding box center [175, 167] width 55 height 9
click at [148, 167] on input "[GEOGRAPHIC_DATA]" at bounding box center [150, 165] width 5 height 5
radio input "true"
click at [148, 226] on label "No" at bounding box center [151, 226] width 7 height 9
click at [148, 226] on input "No" at bounding box center [150, 224] width 5 height 5
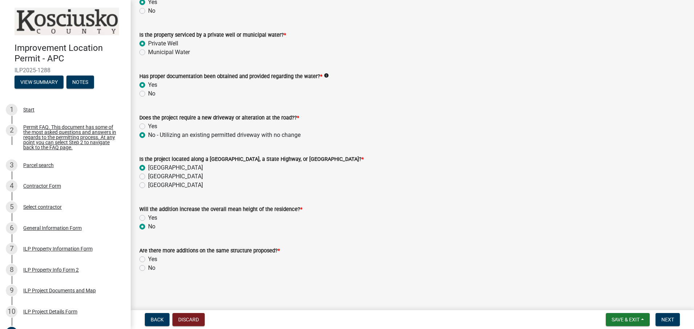
radio input "true"
click at [148, 269] on label "No" at bounding box center [151, 268] width 7 height 9
click at [148, 268] on input "No" at bounding box center [150, 266] width 5 height 5
radio input "true"
click at [670, 321] on span "Next" at bounding box center [667, 320] width 13 height 6
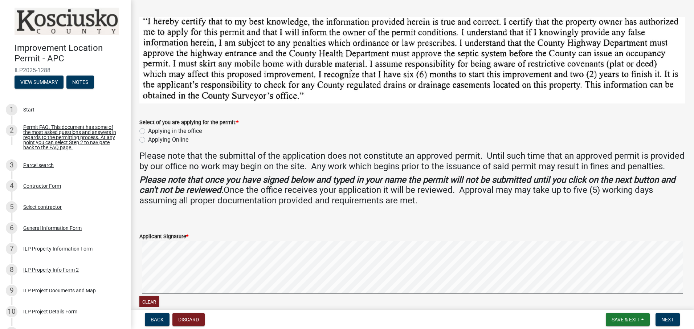
scroll to position [36, 0]
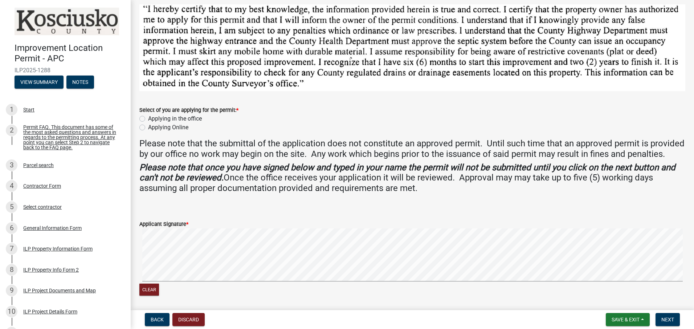
click at [148, 126] on label "Applying Online" at bounding box center [168, 127] width 40 height 9
click at [148, 126] on input "Applying Online" at bounding box center [150, 125] width 5 height 5
radio input "true"
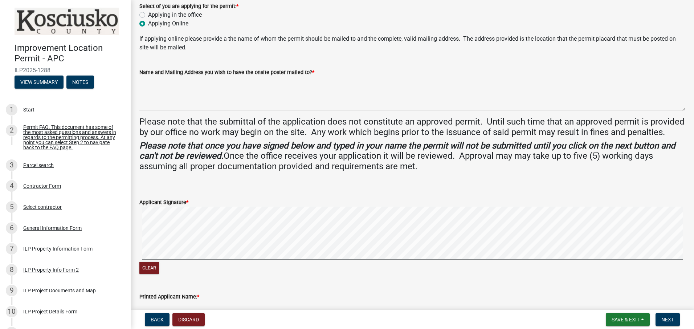
scroll to position [145, 0]
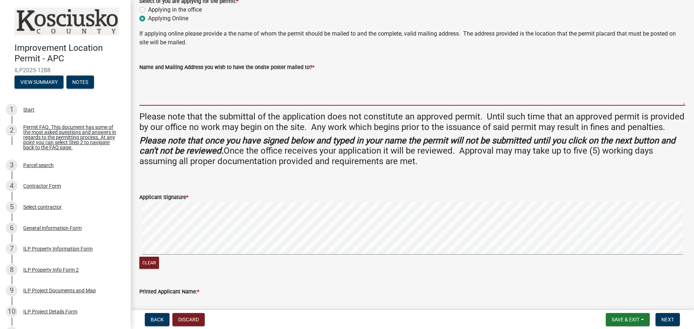
click at [151, 84] on textarea "Name and Mailing Address you wish to have the onsite poster mailed to? *" at bounding box center [412, 89] width 546 height 34
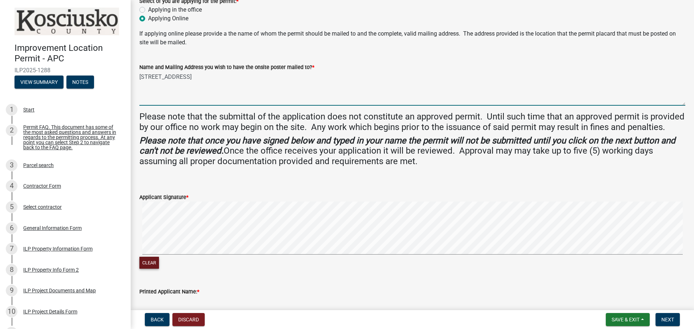
type textarea "[STREET_ADDRESS]"
click at [151, 269] on button "Clear" at bounding box center [149, 263] width 20 height 12
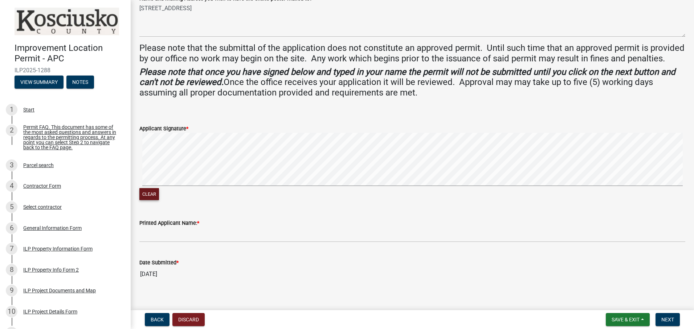
scroll to position [232, 0]
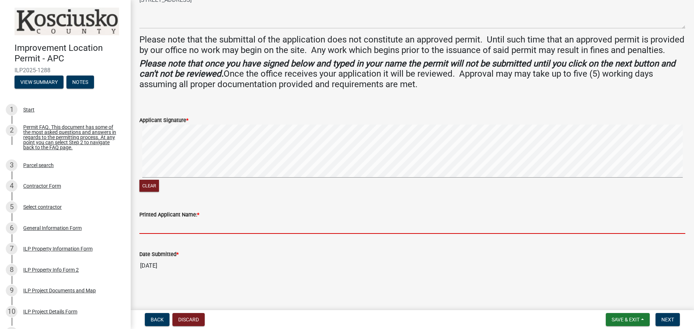
click at [163, 231] on input "Printed Applicant Name: *" at bounding box center [412, 226] width 546 height 15
type input "[PERSON_NAME] [PERSON_NAME]"
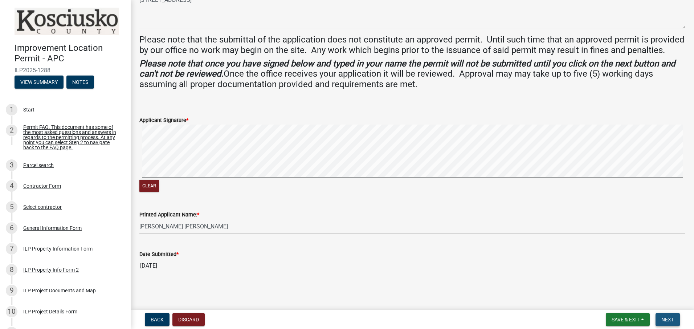
click at [666, 319] on span "Next" at bounding box center [667, 320] width 13 height 6
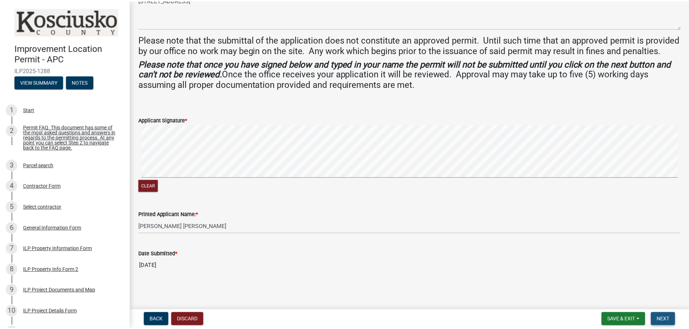
scroll to position [0, 0]
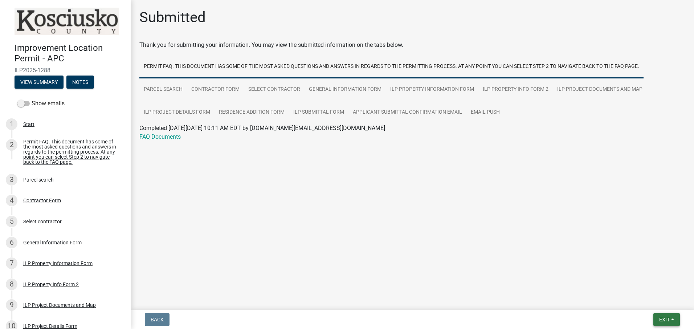
click at [668, 318] on span "Exit" at bounding box center [664, 320] width 11 height 6
click at [650, 299] on button "Save & Exit" at bounding box center [651, 300] width 58 height 17
